Goal: Obtain resource: Download file/media

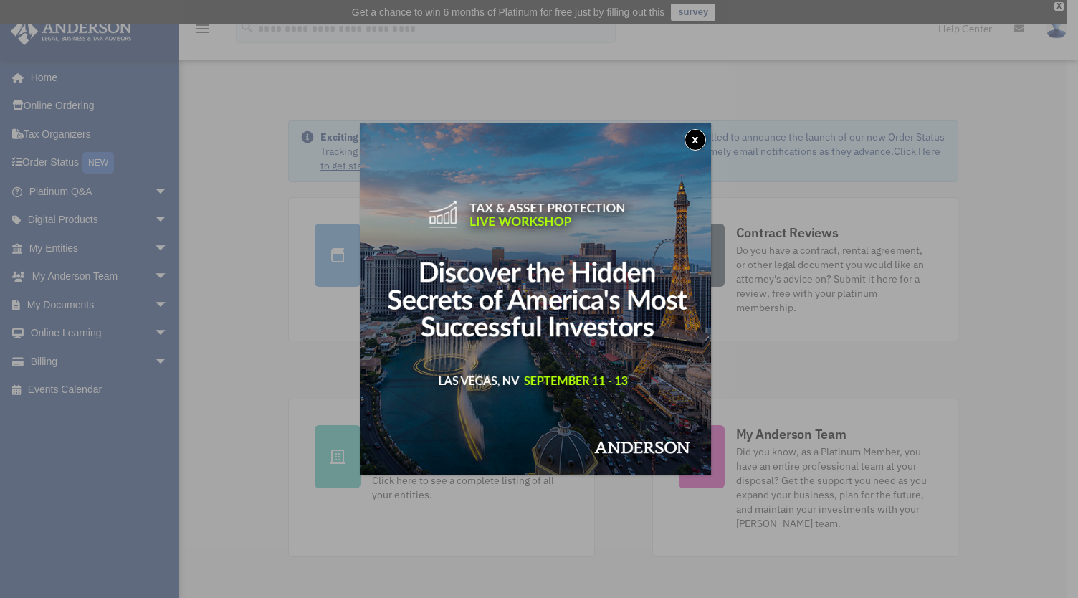
click at [52, 303] on div "x" at bounding box center [539, 299] width 1078 height 598
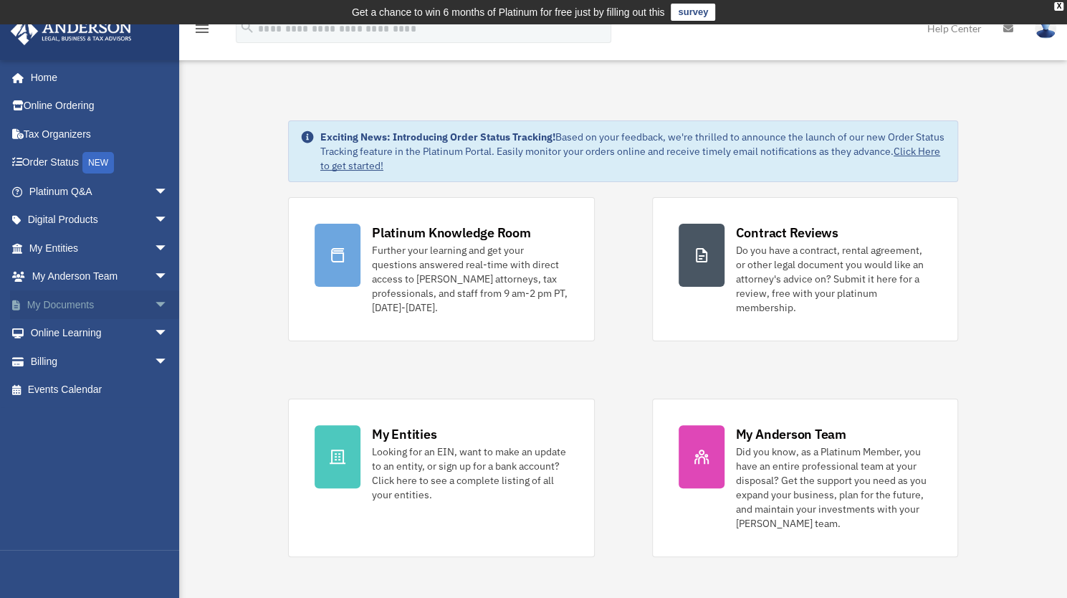
click at [52, 303] on link "My Documents arrow_drop_down" at bounding box center [100, 304] width 180 height 29
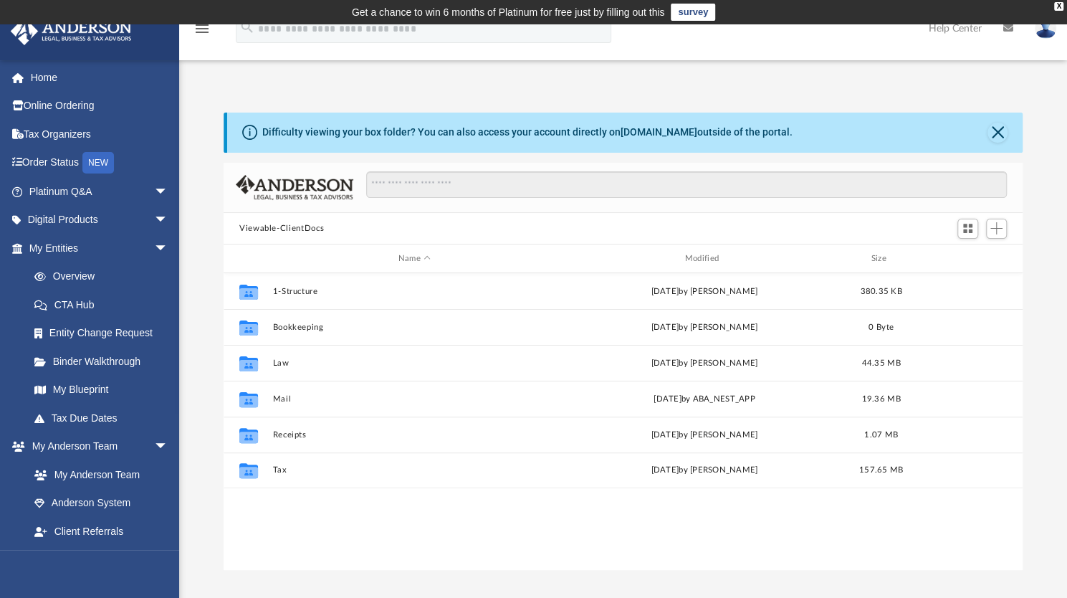
scroll to position [315, 788]
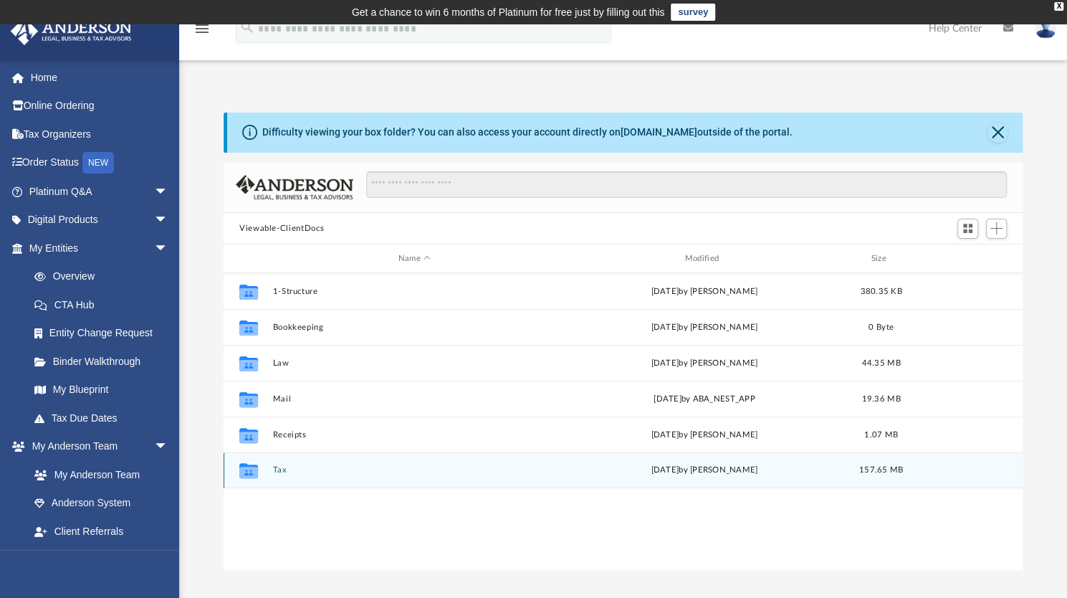
click at [277, 466] on button "Tax" at bounding box center [414, 469] width 284 height 9
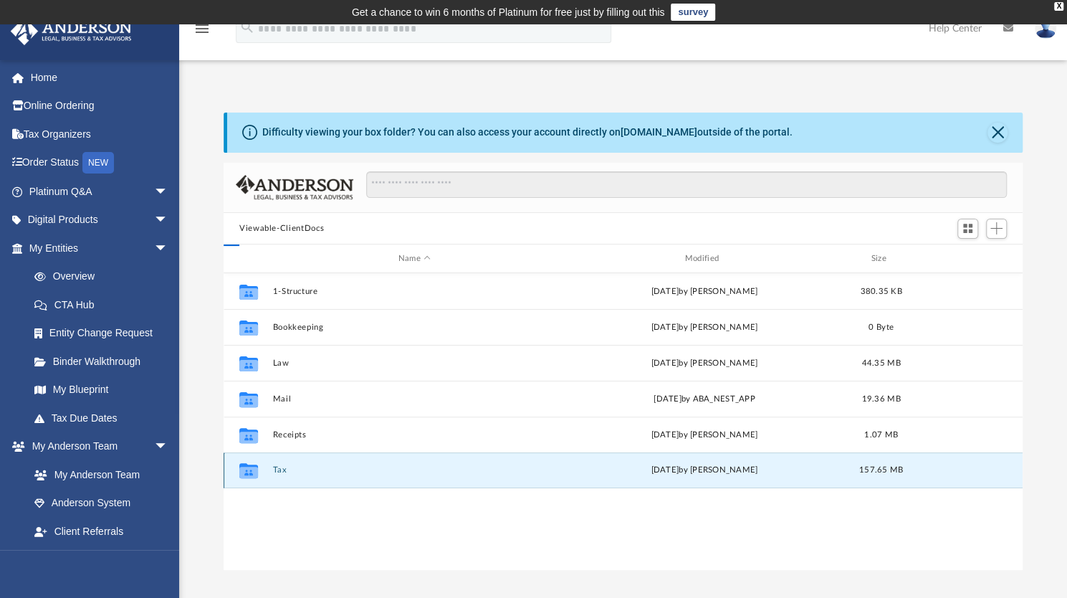
click at [277, 466] on button "Tax" at bounding box center [414, 469] width 284 height 9
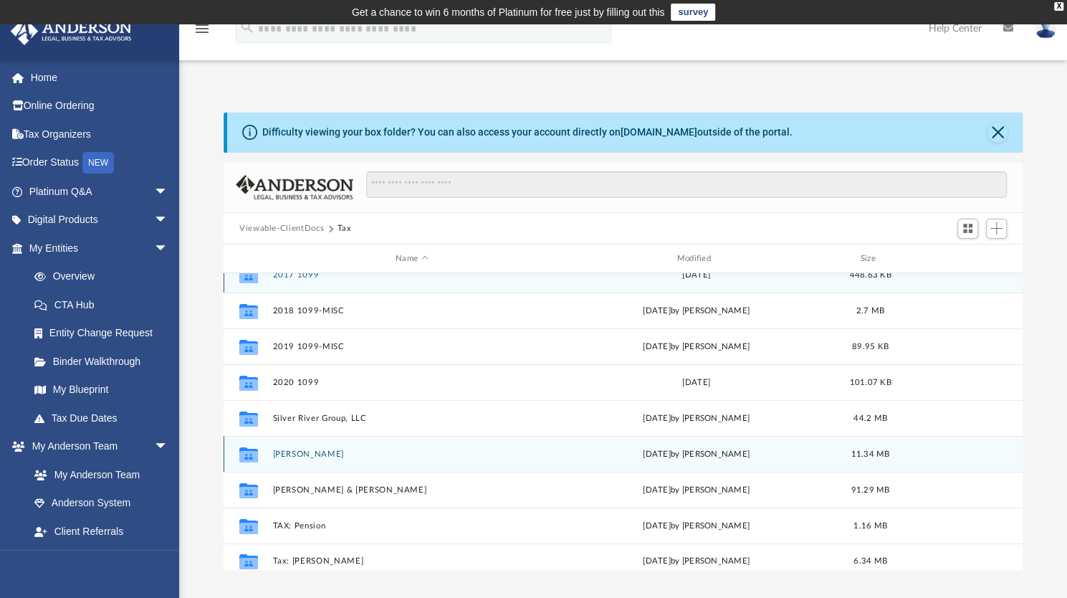
scroll to position [24, 0]
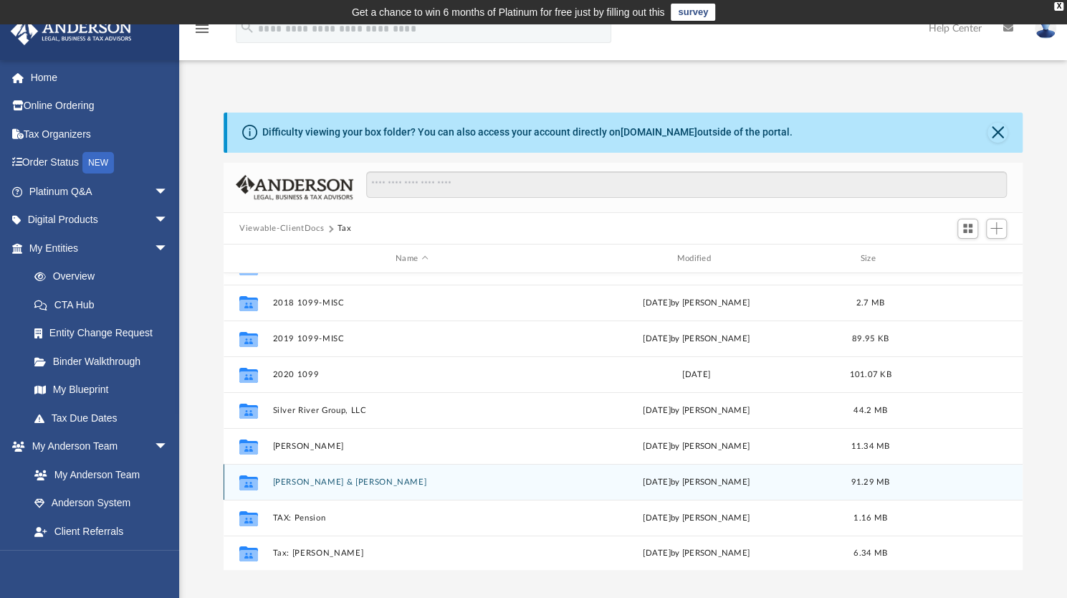
click at [301, 480] on button "[PERSON_NAME] & [PERSON_NAME]" at bounding box center [411, 481] width 278 height 9
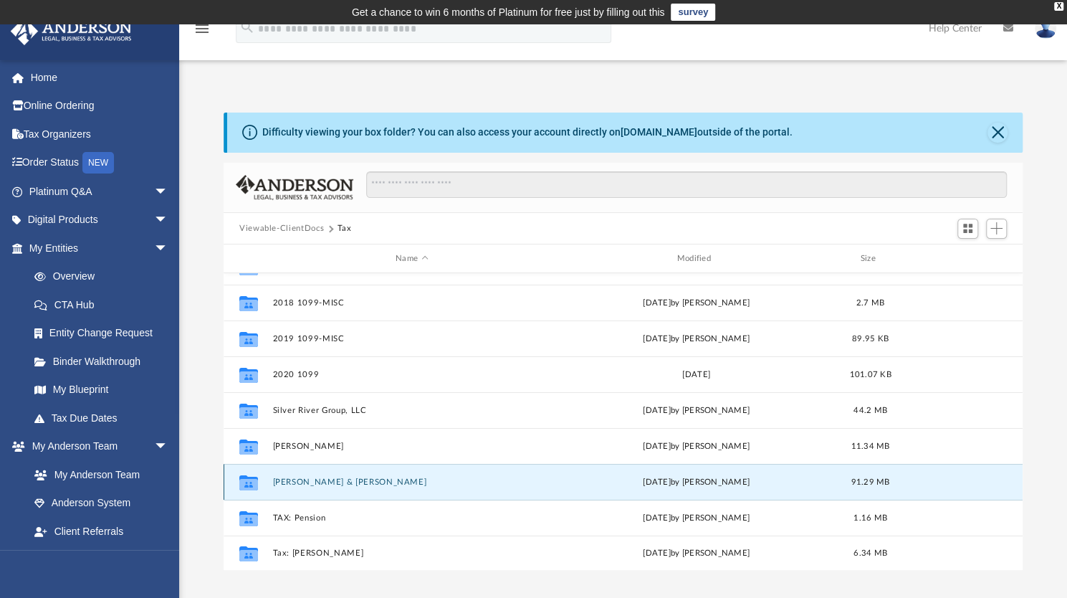
click at [301, 480] on button "[PERSON_NAME] & [PERSON_NAME]" at bounding box center [411, 481] width 278 height 9
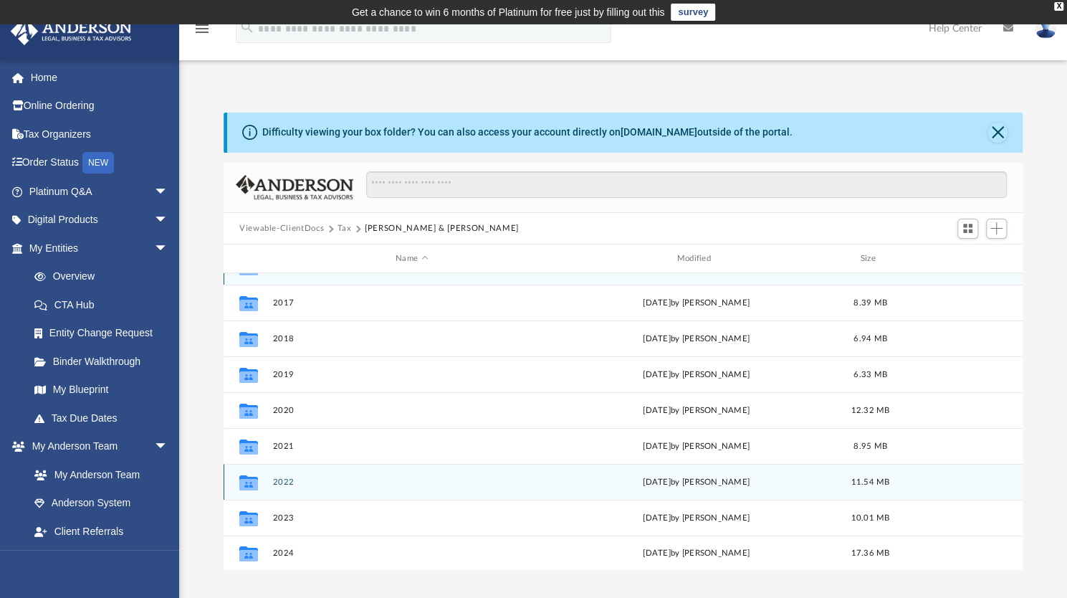
scroll to position [0, 0]
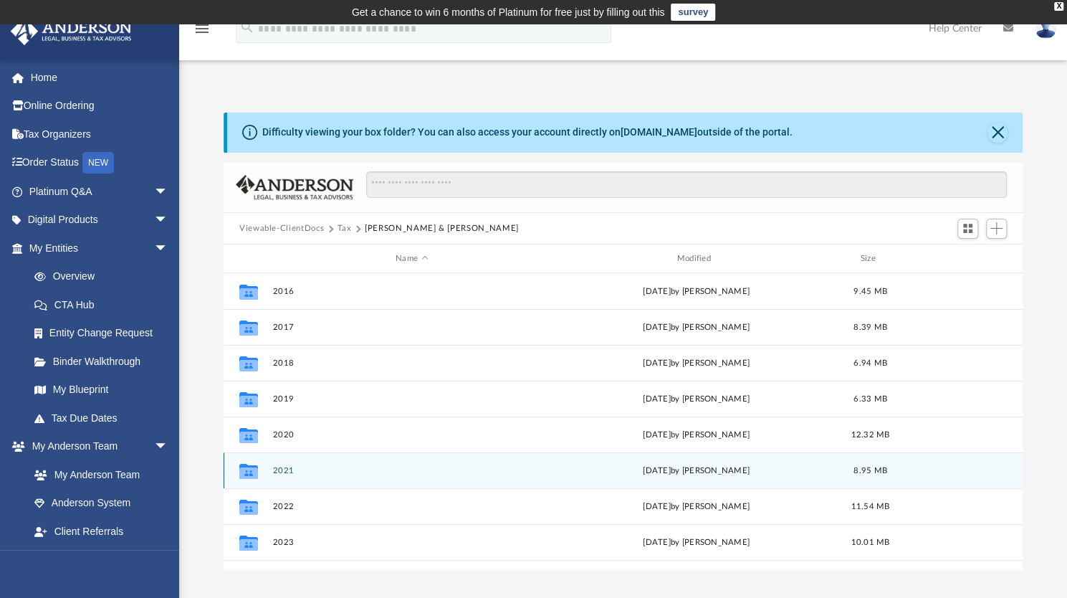
click at [281, 471] on button "2021" at bounding box center [411, 470] width 278 height 9
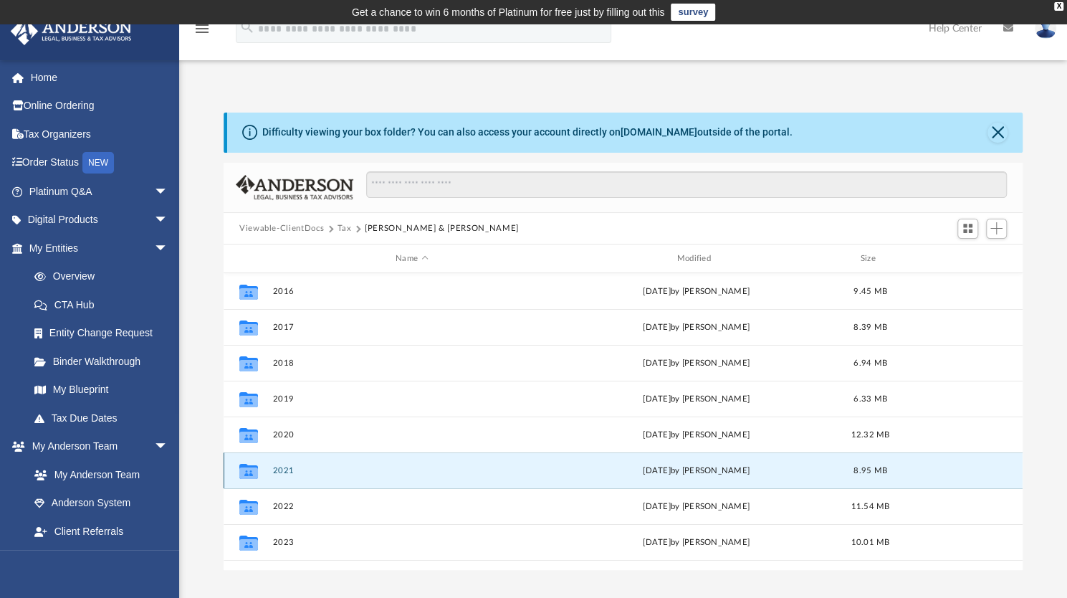
click at [281, 471] on button "2021" at bounding box center [411, 470] width 278 height 9
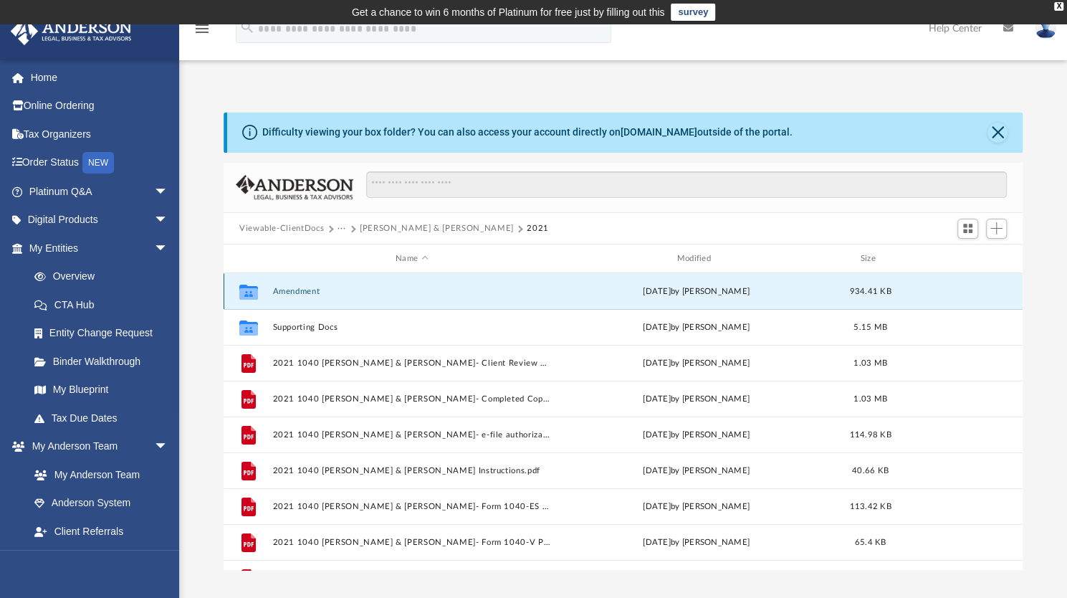
click at [287, 289] on button "Amendment" at bounding box center [411, 291] width 278 height 9
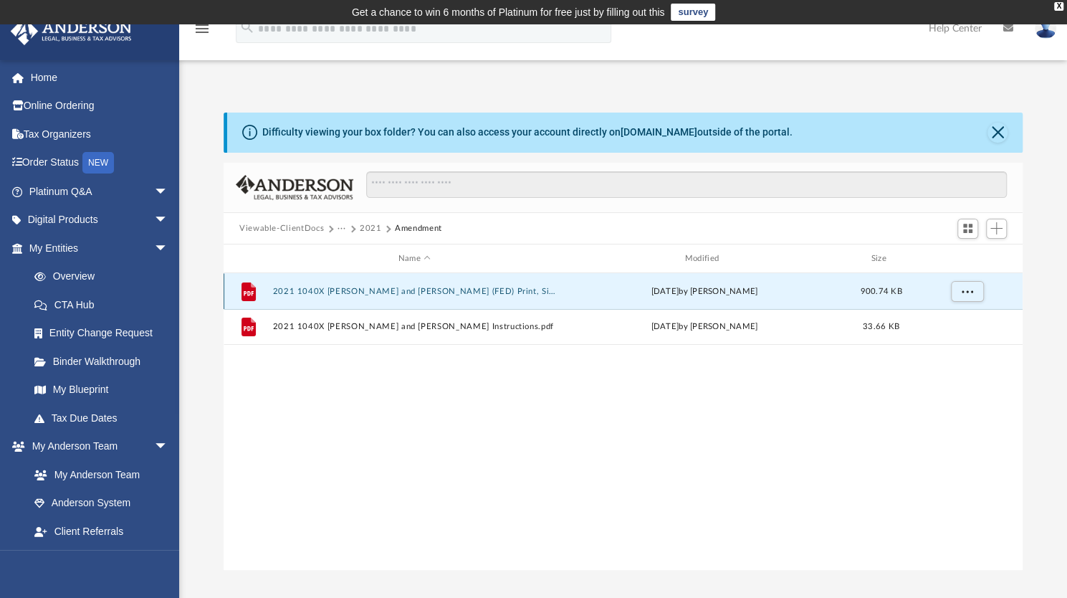
click at [307, 287] on button "2021 1040X [PERSON_NAME] and [PERSON_NAME] (FED) Print, Sign, Mail.pdf" at bounding box center [414, 291] width 284 height 9
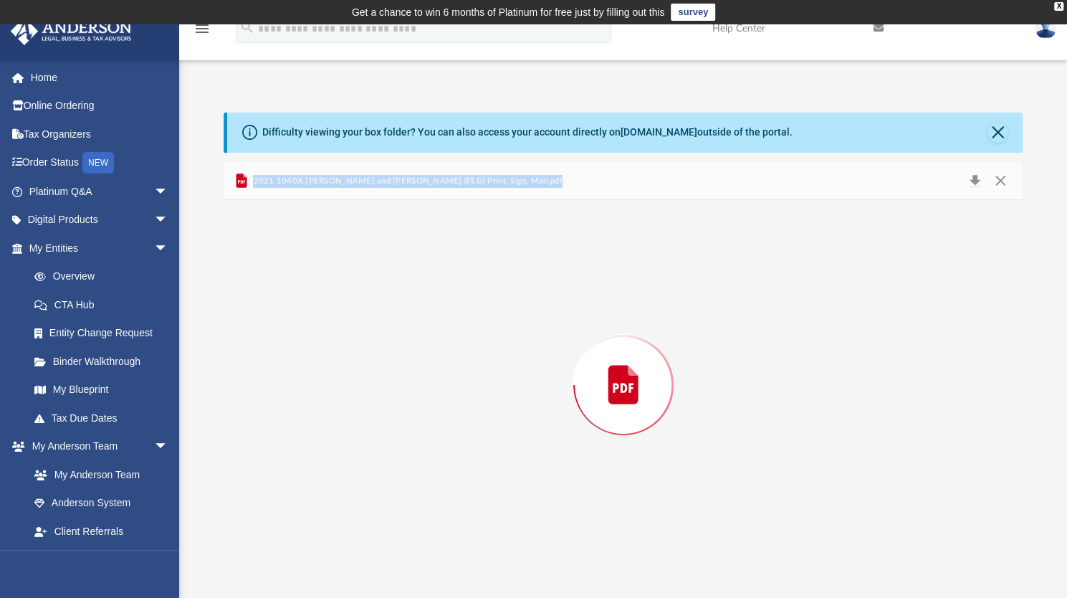
click at [307, 287] on div "Preview" at bounding box center [623, 385] width 799 height 370
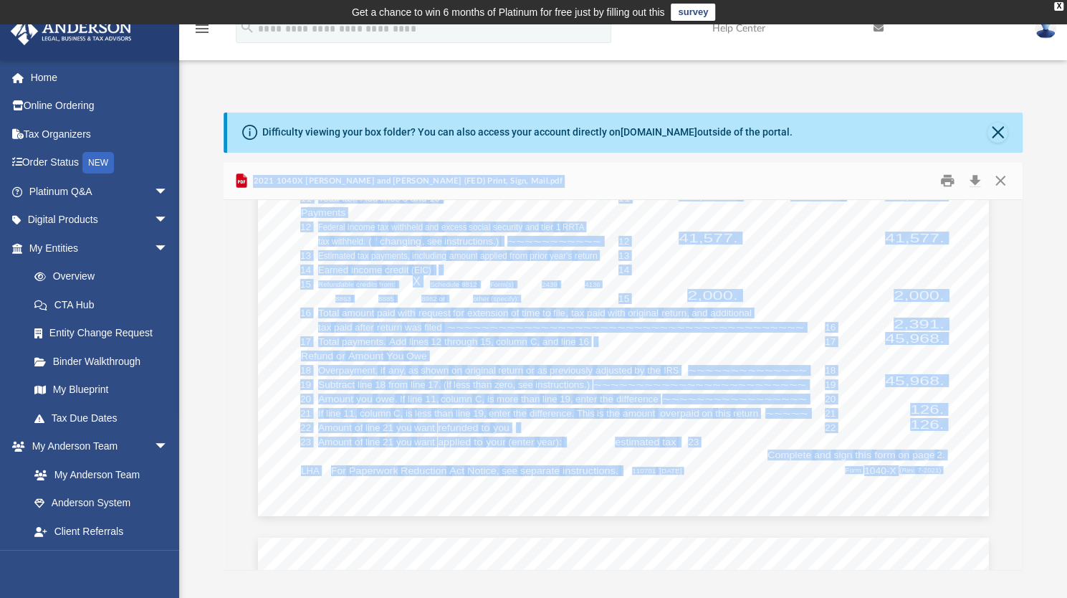
scroll to position [9348, 0]
